Goal: Ask a question

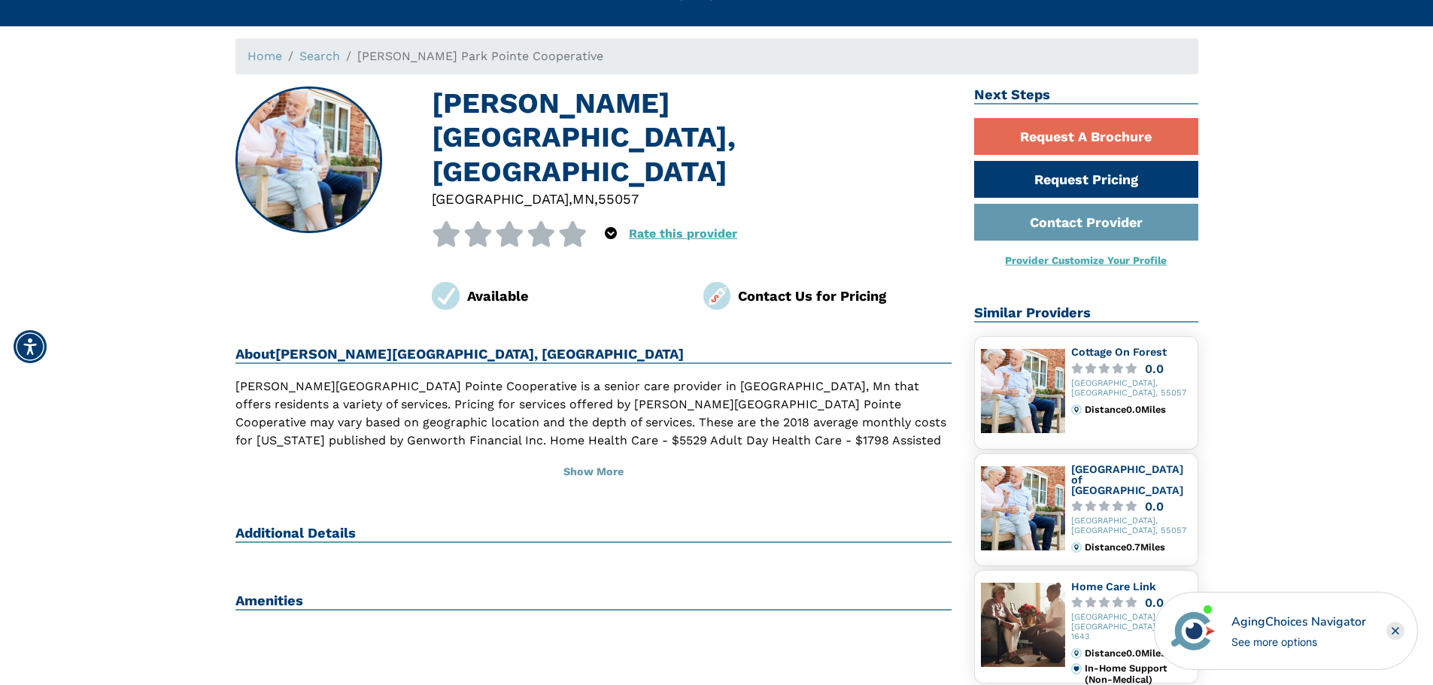
scroll to position [75, 0]
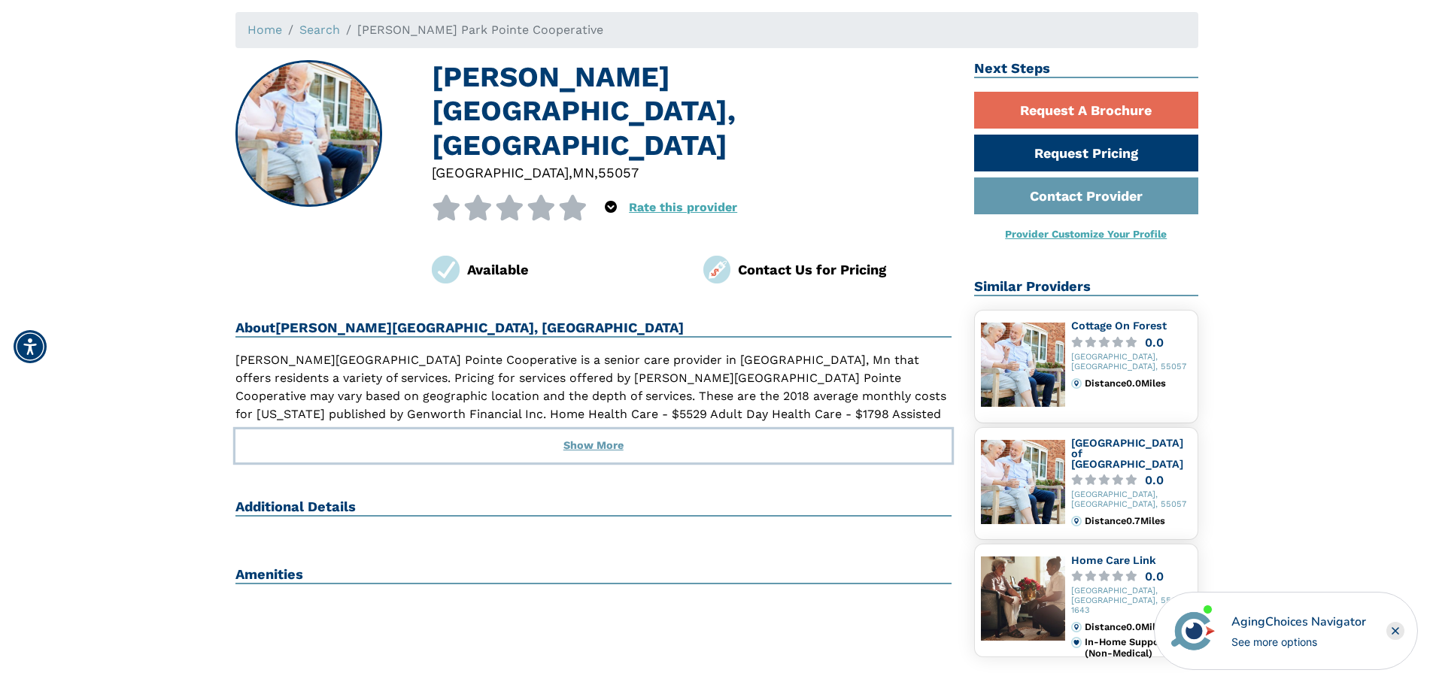
click at [581, 429] on button "Show More" at bounding box center [593, 445] width 717 height 33
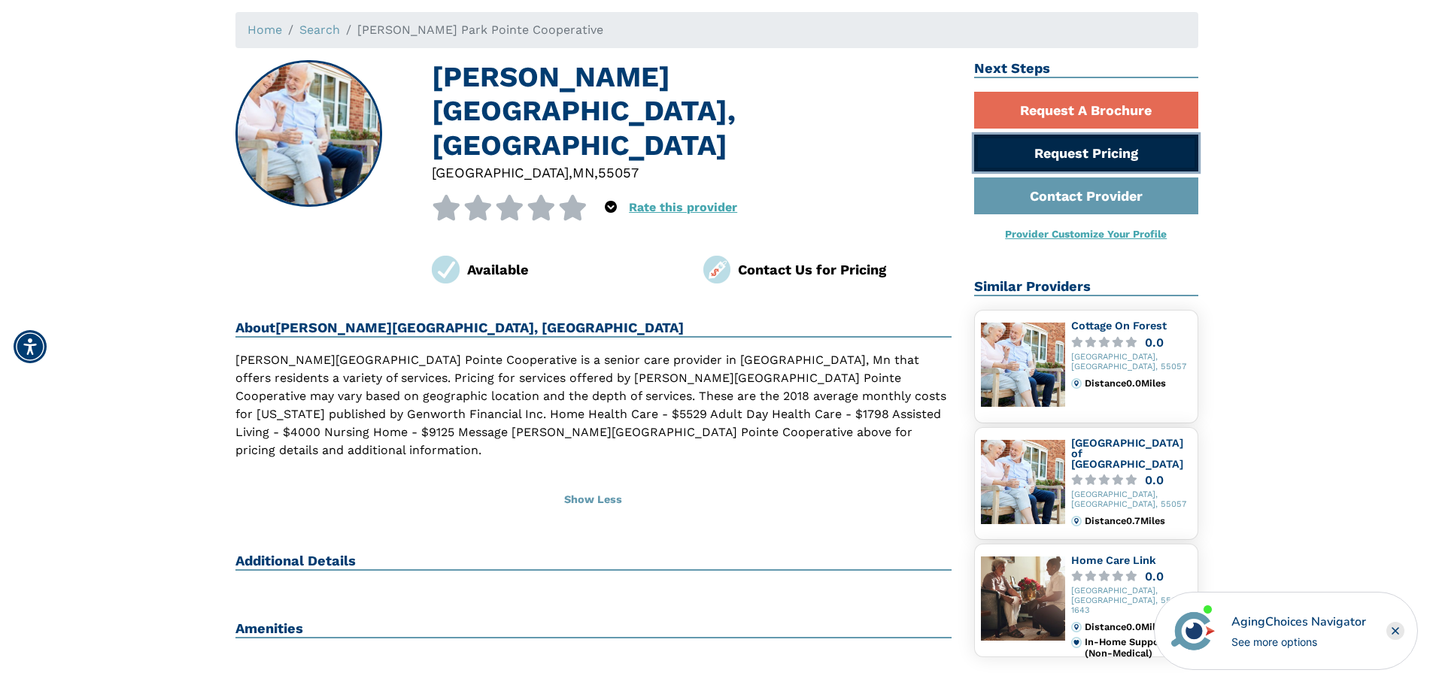
click at [1103, 156] on link "Request Pricing" at bounding box center [1086, 153] width 224 height 37
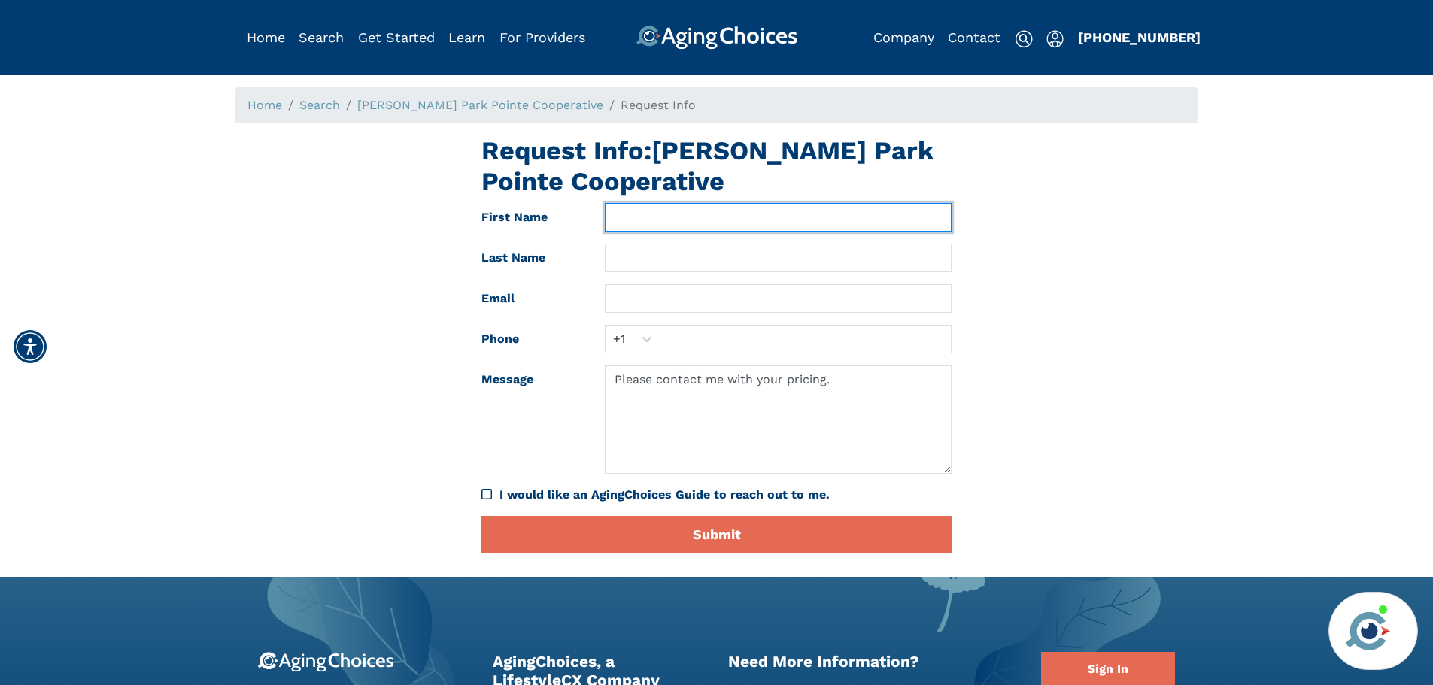
click at [626, 217] on input "text" at bounding box center [778, 217] width 347 height 29
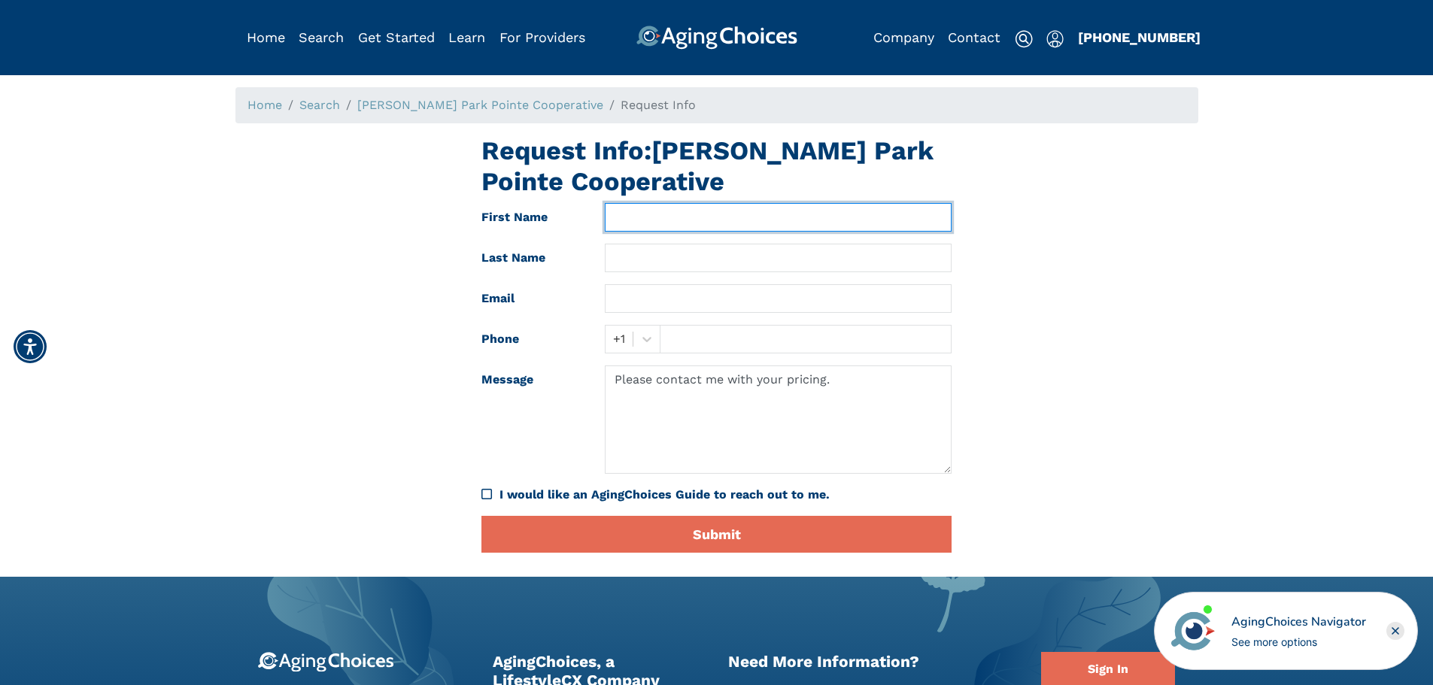
type input "Eric"
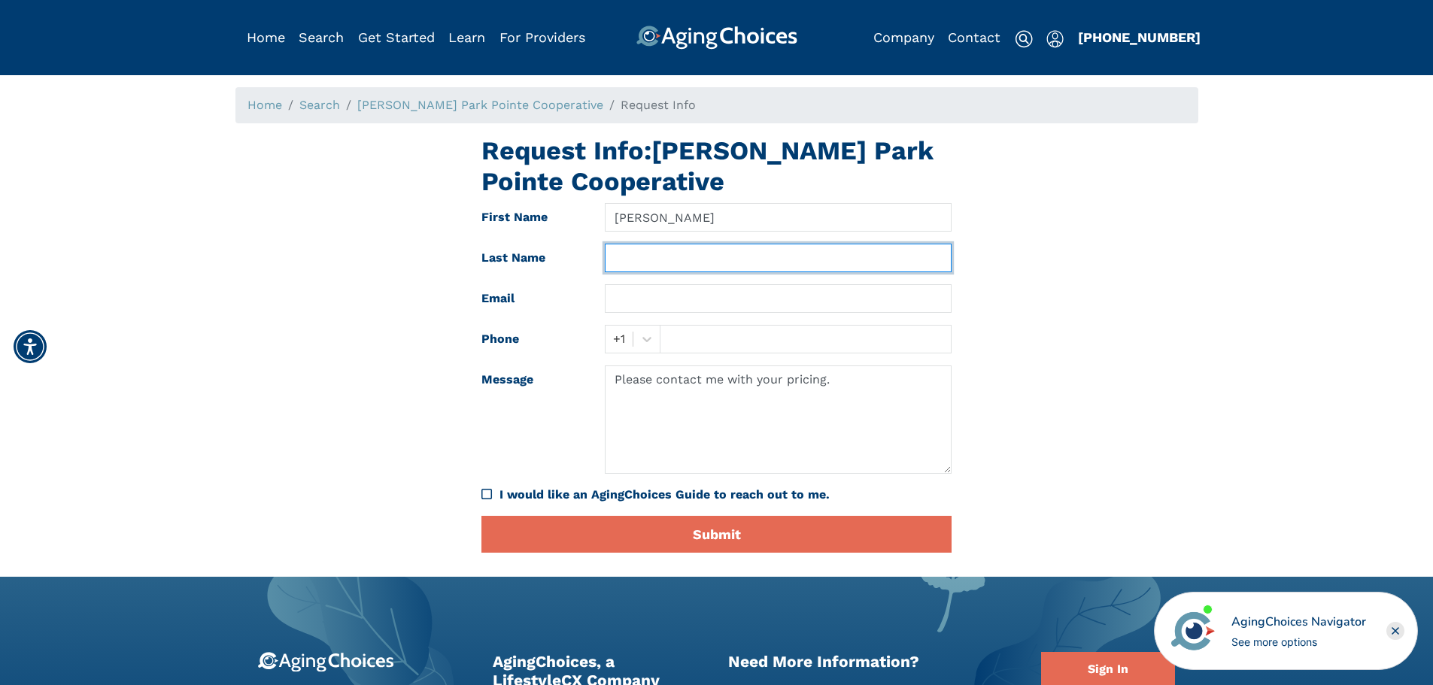
type input "Rasmussen"
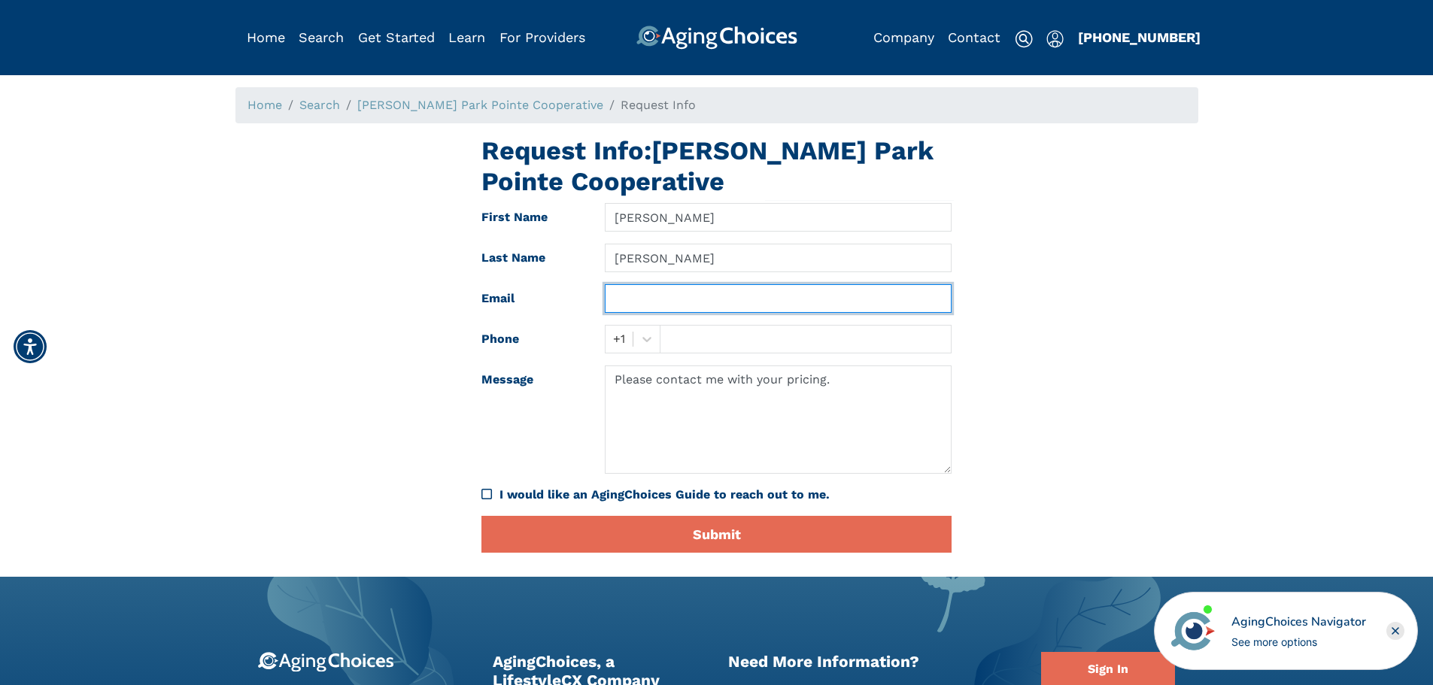
type input "erasmussen@cafebonappetit.com"
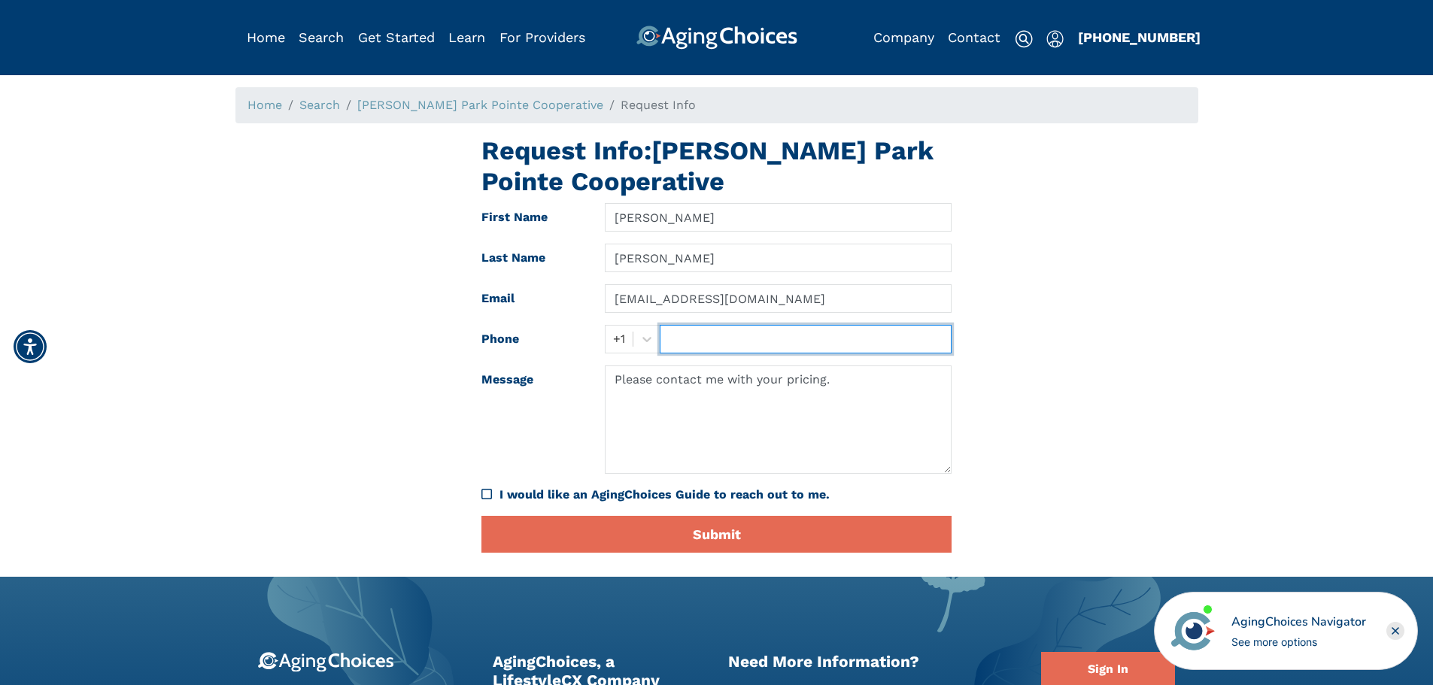
click at [673, 343] on input "text" at bounding box center [806, 339] width 292 height 29
type input "5074916663"
